Goal: Task Accomplishment & Management: Manage account settings

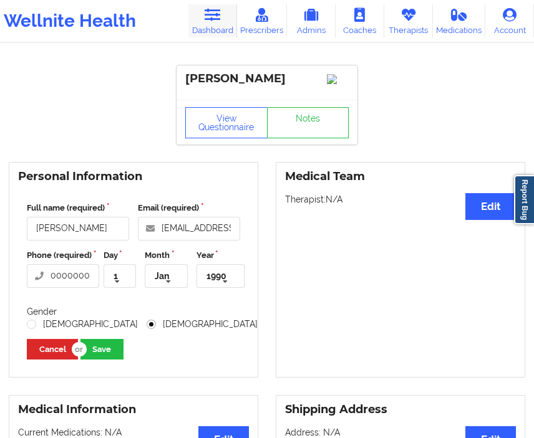
click at [233, 12] on link "Dashboard" at bounding box center [212, 20] width 49 height 33
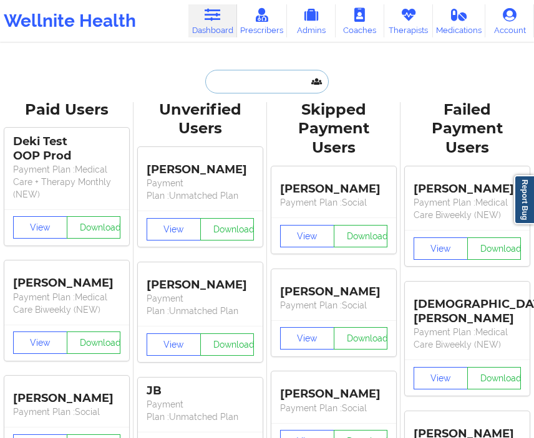
click at [228, 87] on input "text" at bounding box center [266, 82] width 123 height 24
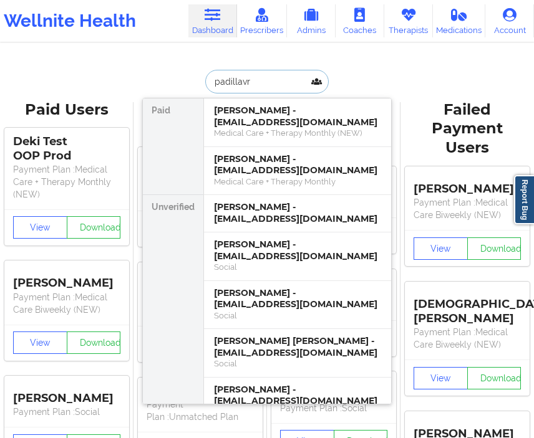
type input "padillavrp"
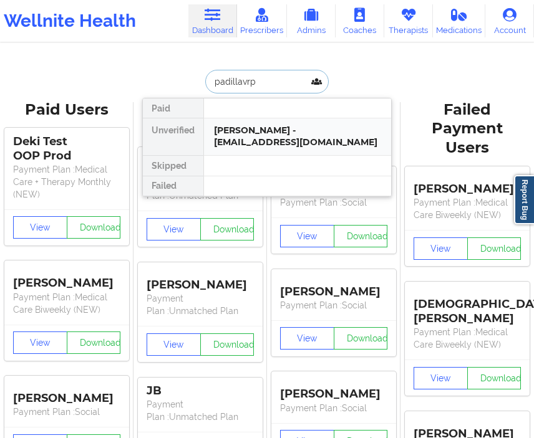
click at [249, 137] on div "[PERSON_NAME] - [EMAIL_ADDRESS][DOMAIN_NAME]" at bounding box center [297, 136] width 187 height 37
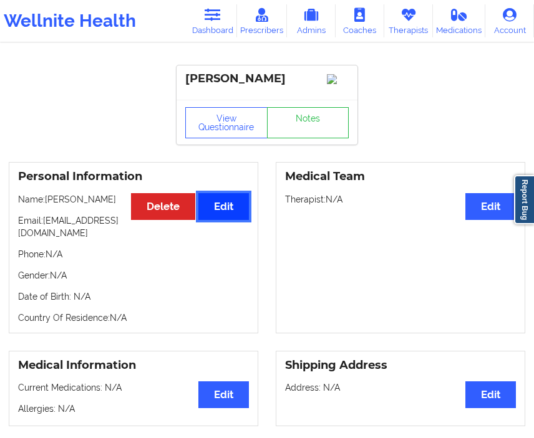
click at [229, 209] on button "Edit" at bounding box center [223, 206] width 51 height 27
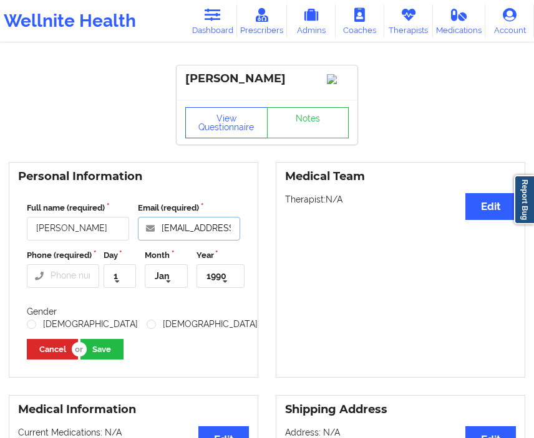
click at [198, 241] on input "[EMAIL_ADDRESS][DOMAIN_NAME]" at bounding box center [189, 229] width 102 height 24
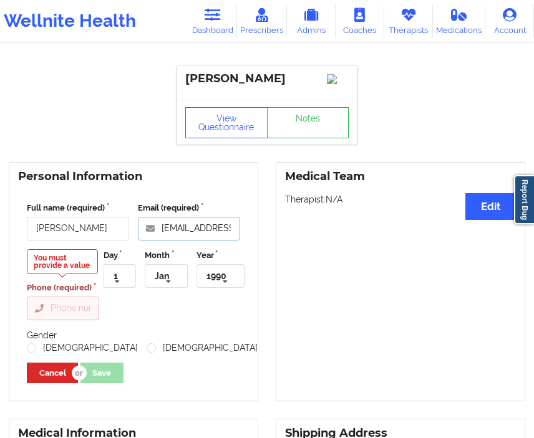
type input "[EMAIL_ADDRESS][DOMAIN_NAME]"
click at [66, 320] on input "Phone (required)" at bounding box center [63, 309] width 72 height 24
type input "00000000"
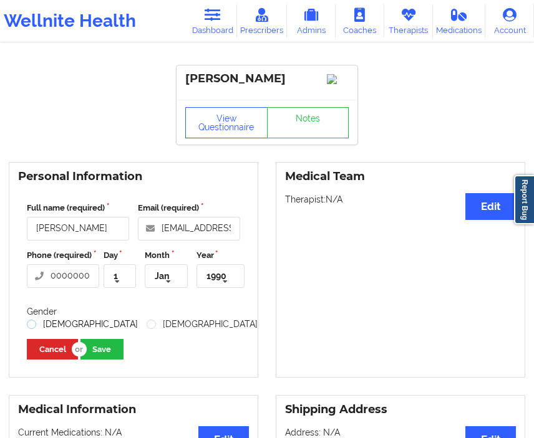
click at [43, 330] on label "[DEMOGRAPHIC_DATA]" at bounding box center [82, 324] width 111 height 11
click at [37, 330] on input "[DEMOGRAPHIC_DATA]" at bounding box center [32, 324] width 11 height 11
radio input "true"
click at [96, 360] on button "Save" at bounding box center [101, 349] width 43 height 21
